Goal: Ask a question

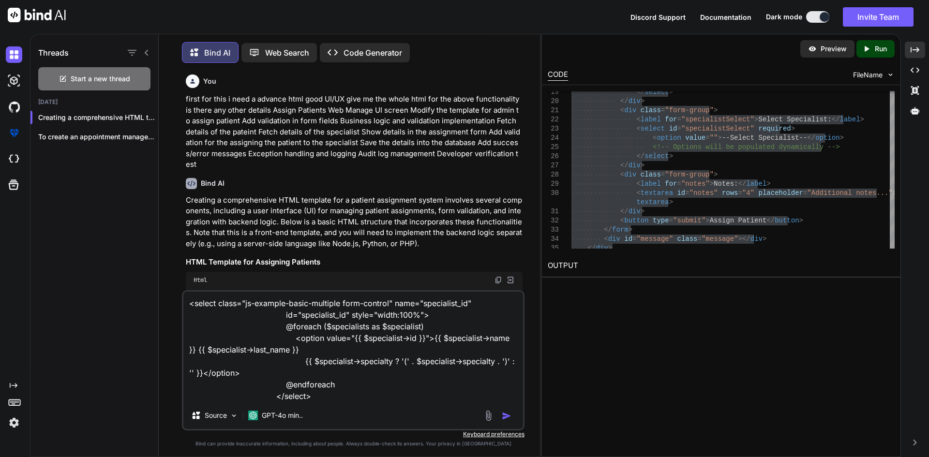
scroll to position [871, 0]
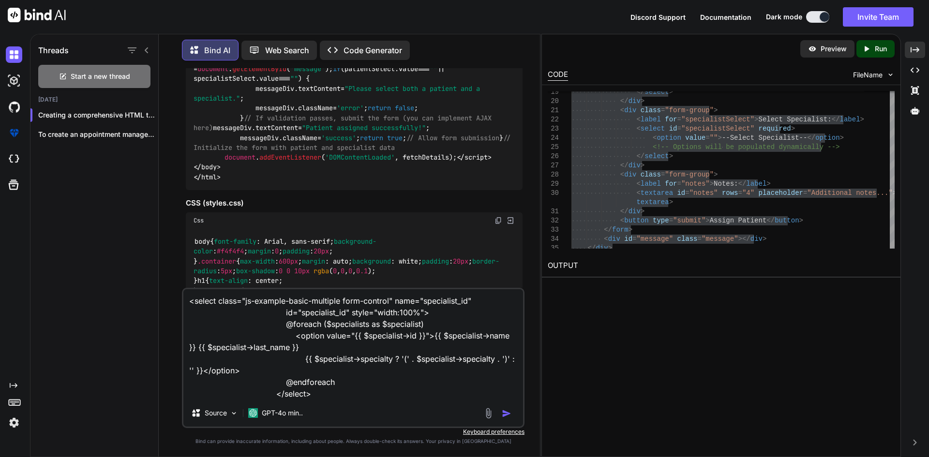
type textarea "x"
type textarea "<select class="js-example-basic-multiple form-control" name="specialist_id" id=…"
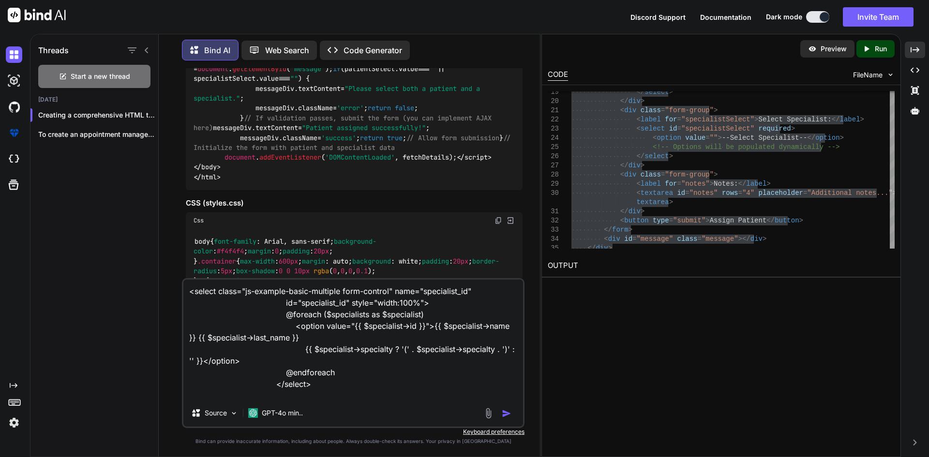
type textarea "x"
type textarea "<select class="js-example-basic-multiple form-control" name="specialist_id" id=…"
type textarea "x"
click at [315, 398] on textarea "<select class="js-example-basic-multiple form-control" name="specialist_id" id=…" at bounding box center [353, 340] width 340 height 120
paste textarea "<span class="select2-selection__rendered" id="select2-specialist_id-container" …"
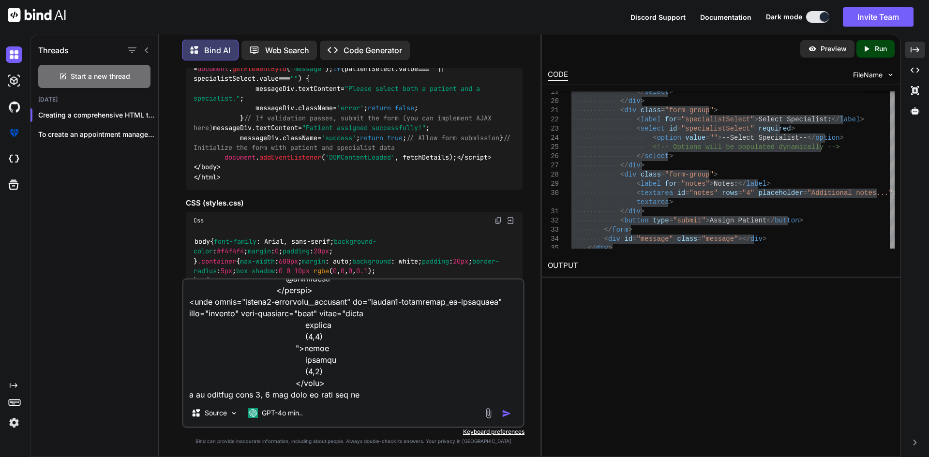
scroll to position [118, 0]
drag, startPoint x: 370, startPoint y: 396, endPoint x: 262, endPoint y: 395, distance: 107.9
click at [263, 398] on textarea at bounding box center [353, 340] width 340 height 120
click at [404, 374] on textarea at bounding box center [353, 340] width 340 height 120
drag, startPoint x: 367, startPoint y: 373, endPoint x: 308, endPoint y: 373, distance: 58.6
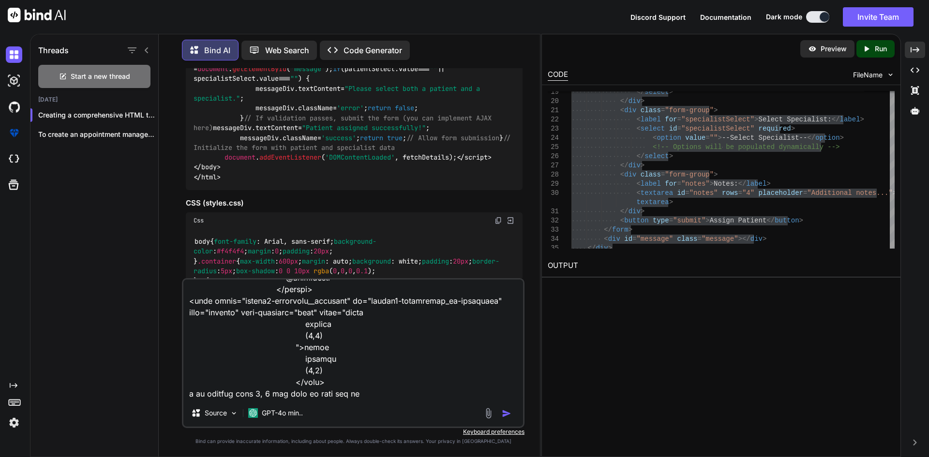
click at [308, 373] on textarea at bounding box center [353, 340] width 340 height 120
click at [371, 373] on textarea at bounding box center [353, 340] width 340 height 120
drag, startPoint x: 271, startPoint y: 371, endPoint x: 367, endPoint y: 371, distance: 96.8
click at [367, 371] on textarea at bounding box center [353, 340] width 340 height 120
paste textarea "#loremips: dolor:31 [▼ "si" => 7 "amet" => "coNsecT9Adi9ELITse0dOeIuSMODt1iNciD…"
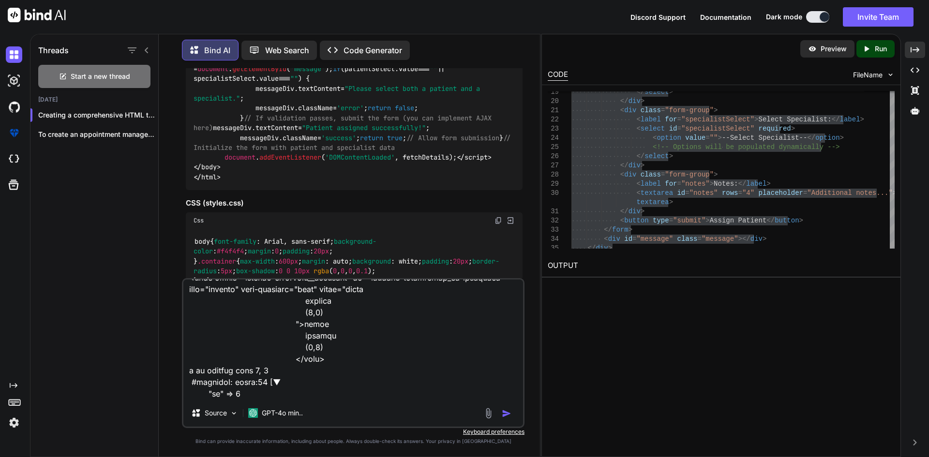
scroll to position [477, 0]
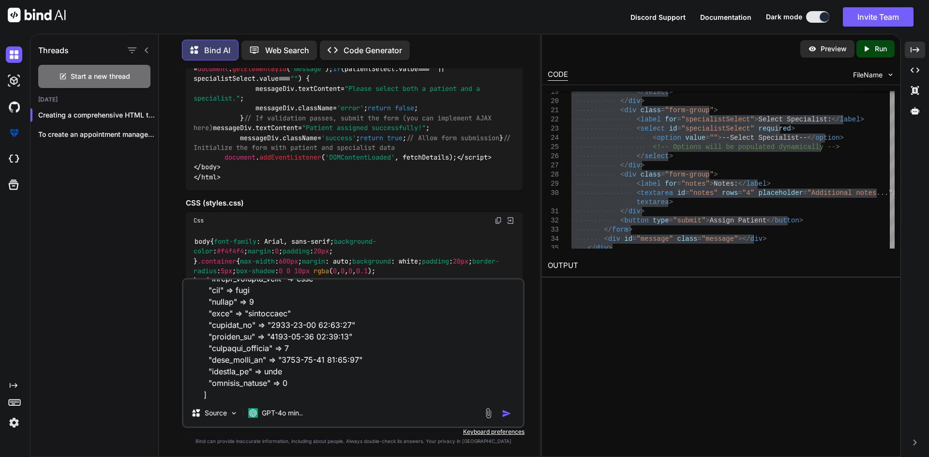
click at [284, 396] on textarea at bounding box center [353, 340] width 340 height 120
paste textarea "$specialists = [ 'Cardiologist', 'Dermatologist', 'Endocrinologist', 'Gastroent…"
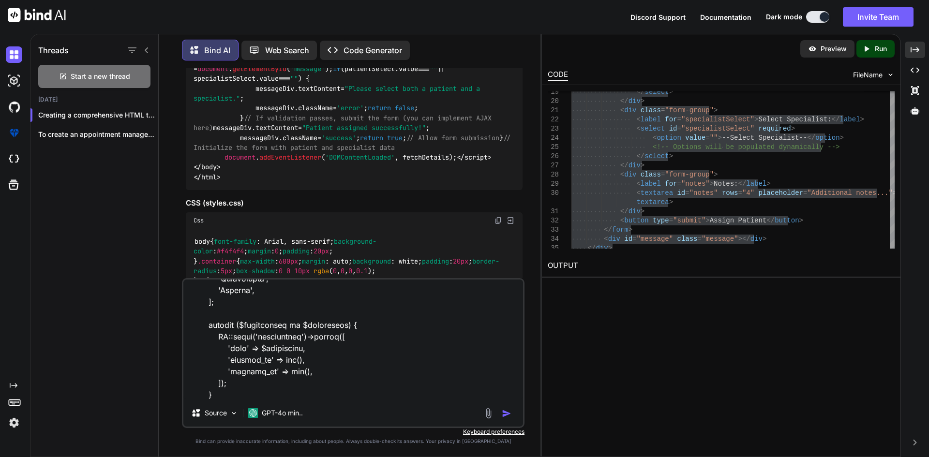
scroll to position [733, 0]
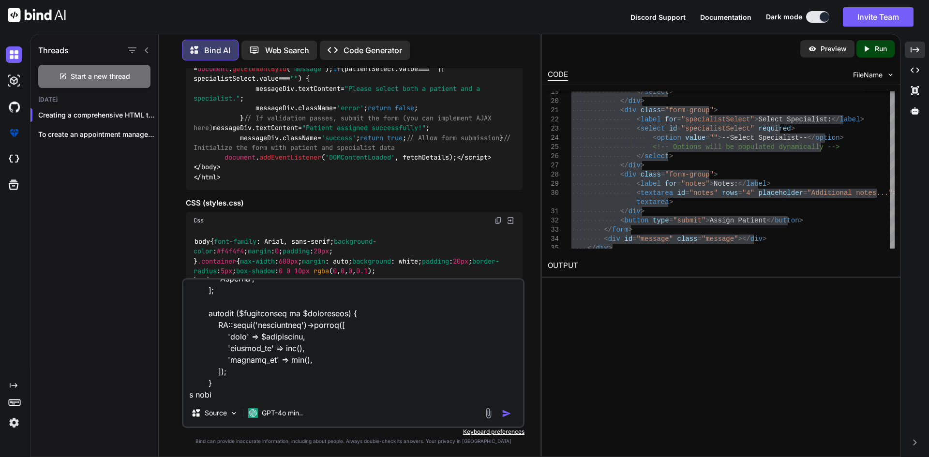
click at [266, 329] on textarea at bounding box center [353, 340] width 340 height 120
click at [227, 397] on textarea at bounding box center [353, 340] width 340 height 120
paste textarea "specialists"
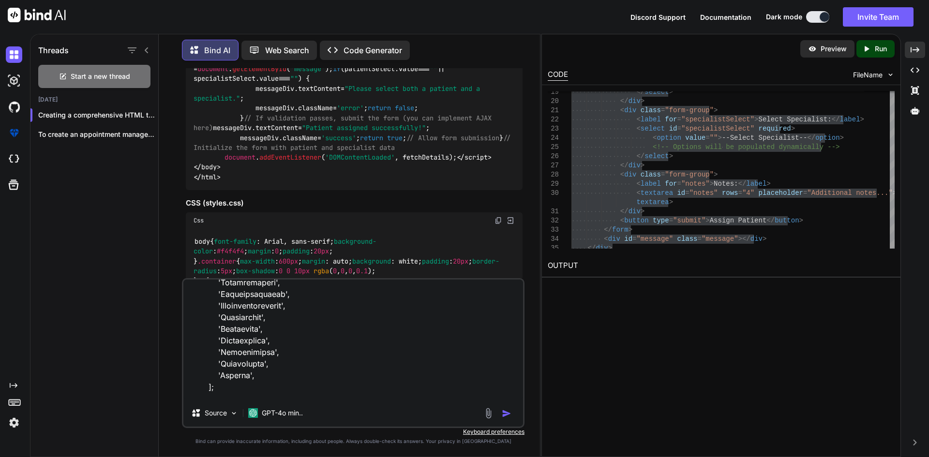
scroll to position [588, 0]
click at [239, 345] on textarea at bounding box center [353, 340] width 340 height 120
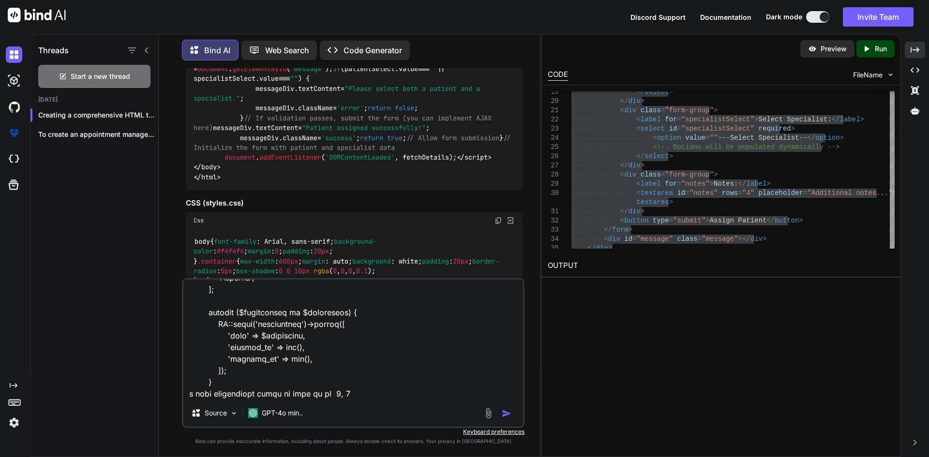
scroll to position [780, 0]
click at [356, 350] on textarea at bounding box center [353, 340] width 340 height 120
click at [323, 347] on textarea at bounding box center [353, 340] width 340 height 120
paste textarea "[MEDICAL_DATA]"
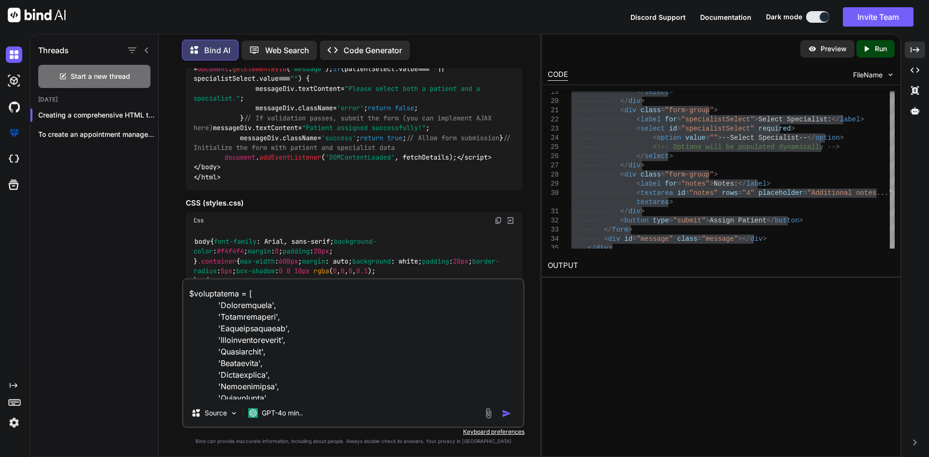
scroll to position [587, 0]
click at [239, 367] on textarea at bounding box center [353, 340] width 340 height 120
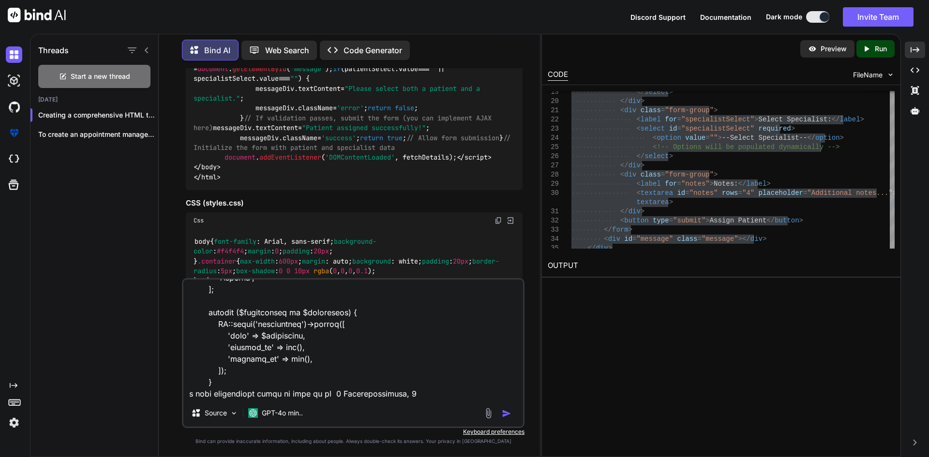
click at [401, 349] on textarea at bounding box center [353, 340] width 340 height 120
paste textarea "[MEDICAL_DATA]"
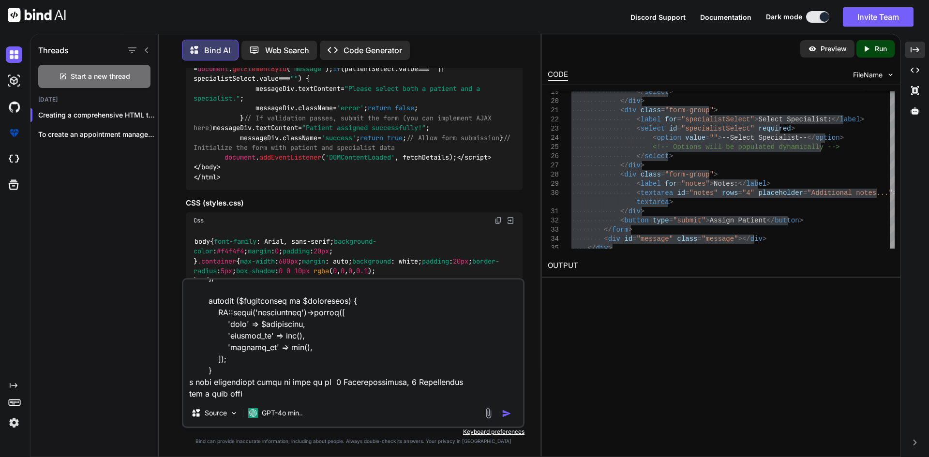
click at [255, 382] on textarea at bounding box center [353, 340] width 340 height 120
paste textarea "public function assignPatientForm() { $specialists = User::where('role', 'speci…"
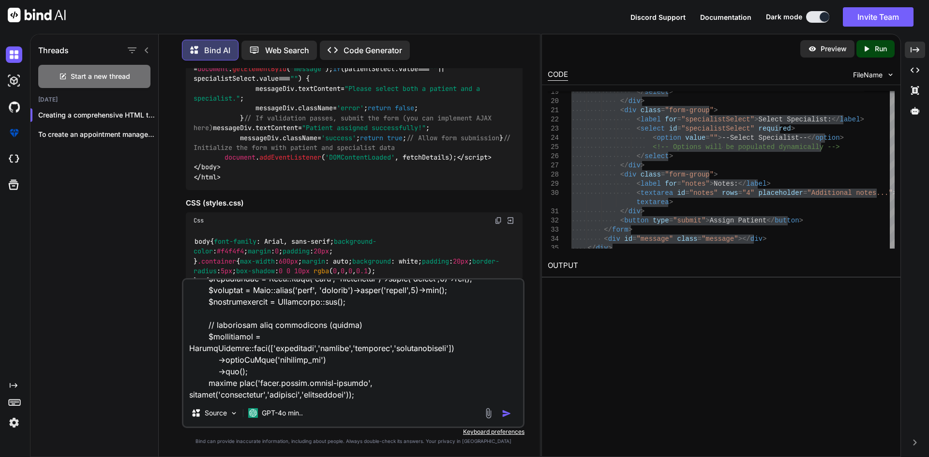
scroll to position [942, 0]
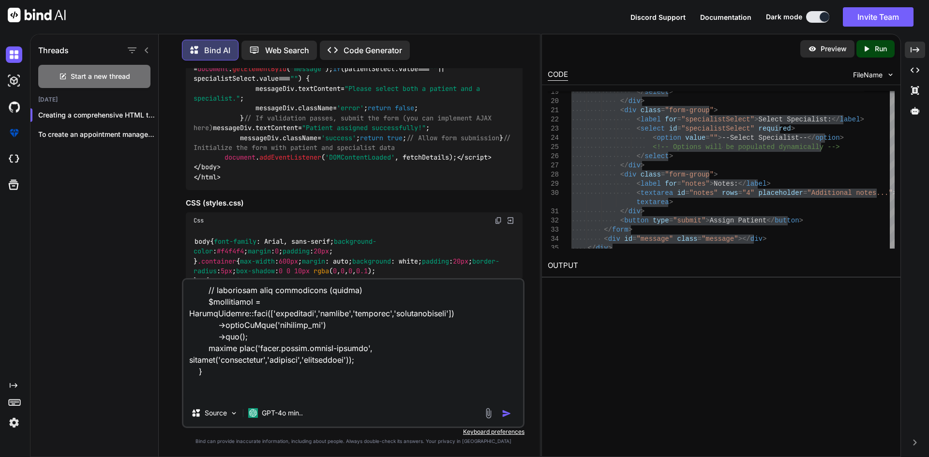
type textarea "<select class="js-example-basic-multiple form-control" name="specialist_id" id=…"
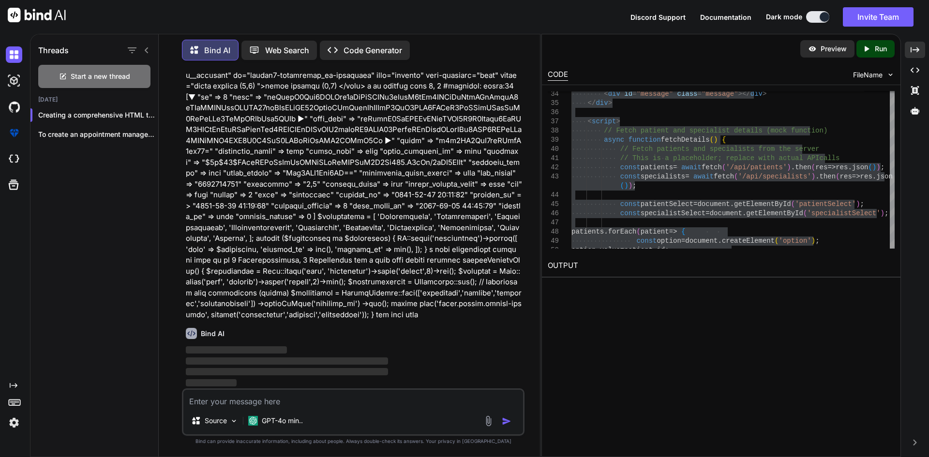
scroll to position [2126, 0]
click at [918, 46] on icon "Created with Pixso." at bounding box center [915, 50] width 9 height 9
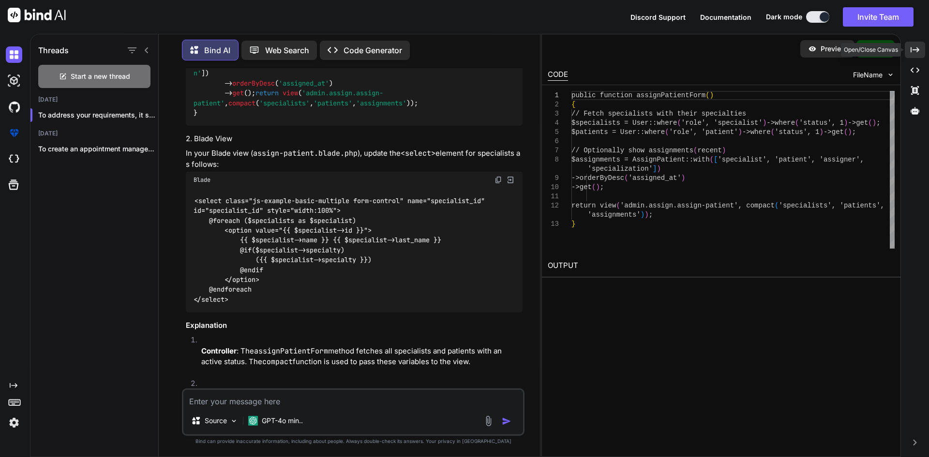
click at [915, 53] on icon "Created with Pixso." at bounding box center [915, 50] width 9 height 9
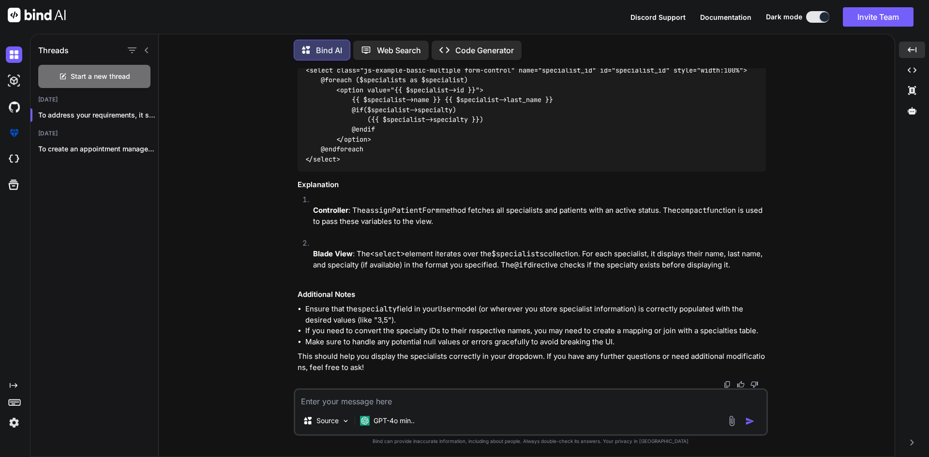
scroll to position [2420, 0]
drag, startPoint x: 345, startPoint y: 159, endPoint x: 402, endPoint y: 157, distance: 57.7
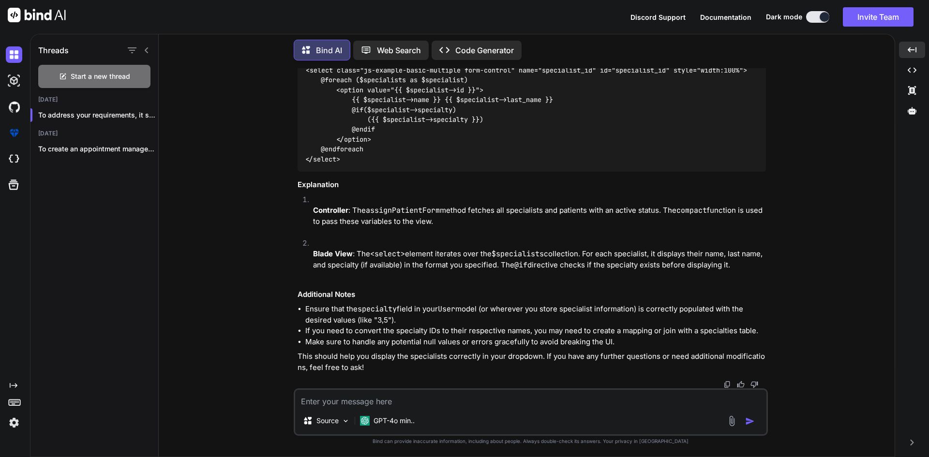
click at [444, 164] on code "<select class="js-example-basic-multiple form-control" name="specialist_id" id=…" at bounding box center [526, 114] width 442 height 99
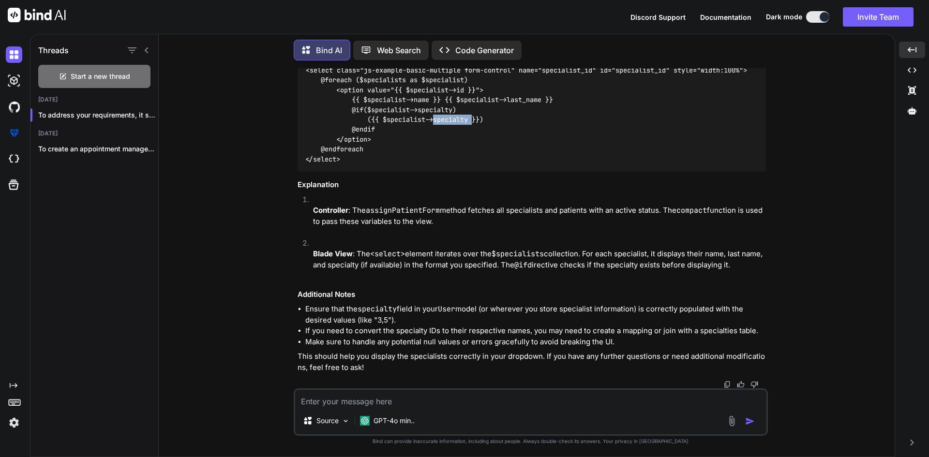
click at [743, 53] on img at bounding box center [742, 50] width 8 height 8
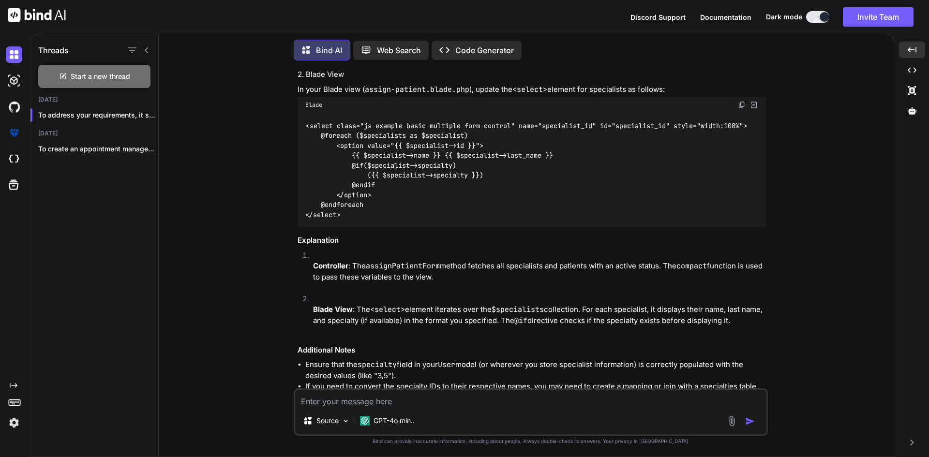
scroll to position [1864, 0]
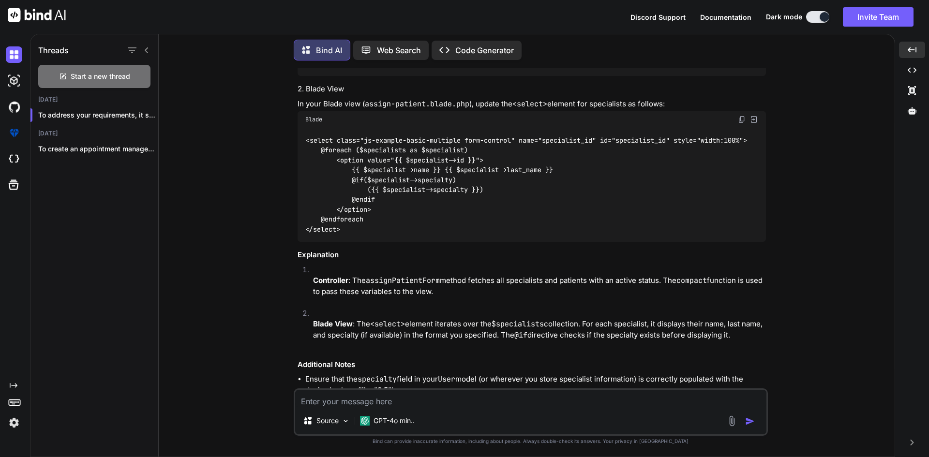
drag, startPoint x: 609, startPoint y: 260, endPoint x: 265, endPoint y: 202, distance: 348.9
click at [265, 202] on div "You first for this i need a advance html good UI/UX give me the whole html for …" at bounding box center [531, 262] width 728 height 389
copy p "<select class="js-example-basic-multiple form-control" name="specialist_id" id=…"
